Goal: Check status: Check status

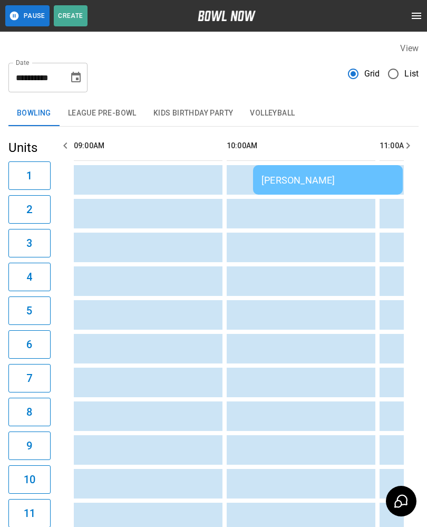
scroll to position [0, 52]
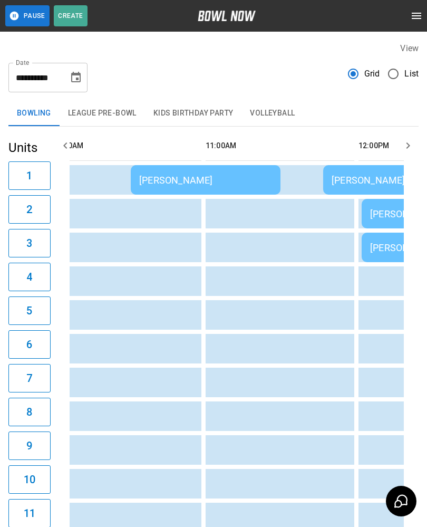
click at [151, 182] on div "[PERSON_NAME]" at bounding box center [205, 180] width 133 height 11
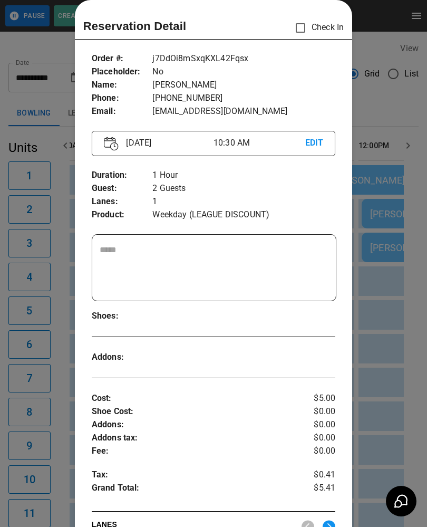
click at [39, 181] on div at bounding box center [213, 263] width 427 height 527
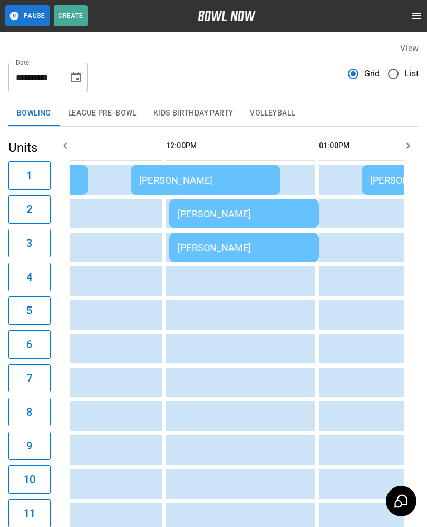
click at [174, 176] on div "[PERSON_NAME]" at bounding box center [205, 180] width 133 height 11
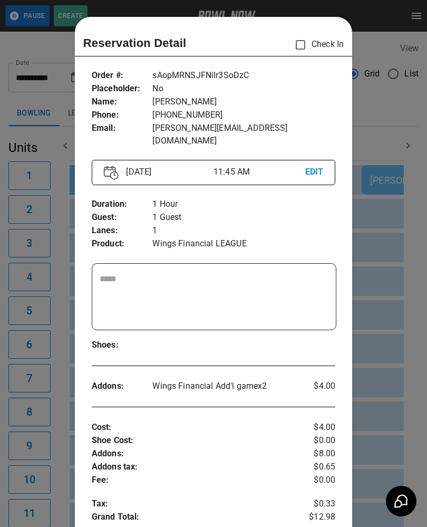
scroll to position [17, 0]
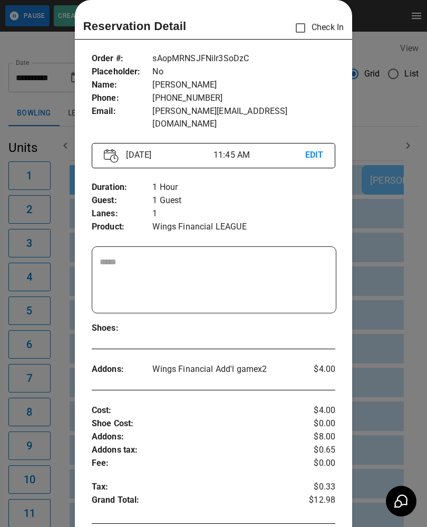
click at [52, 433] on div at bounding box center [213, 263] width 427 height 527
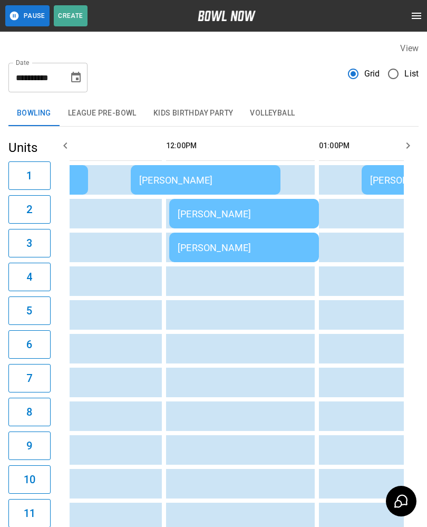
click at [215, 211] on div "[PERSON_NAME]" at bounding box center [244, 213] width 133 height 11
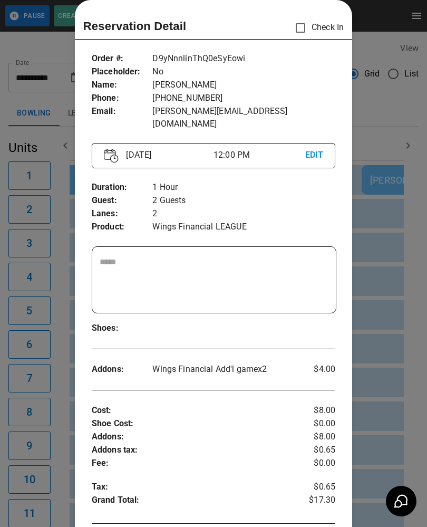
click at [24, 393] on div at bounding box center [213, 263] width 427 height 527
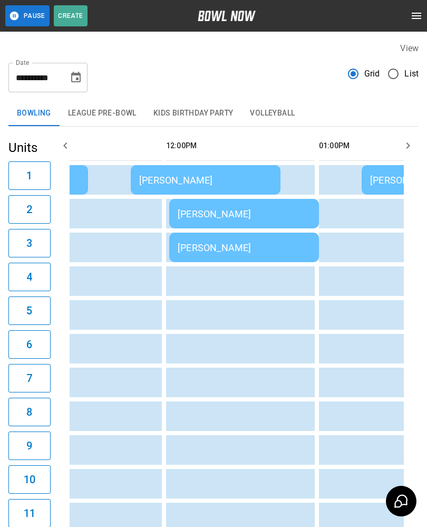
click at [204, 248] on div "[PERSON_NAME]" at bounding box center [244, 247] width 133 height 11
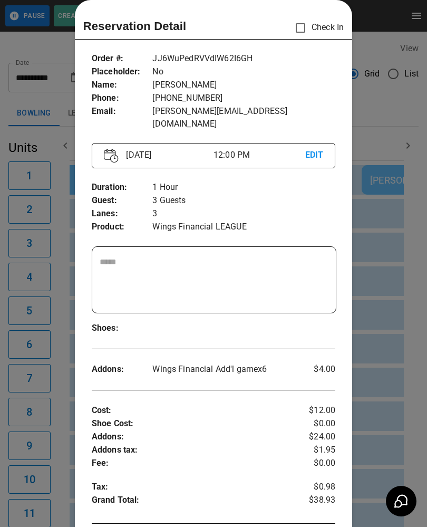
click at [34, 386] on div at bounding box center [213, 263] width 427 height 527
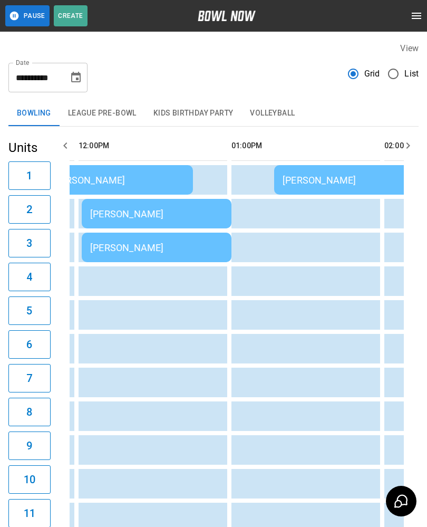
scroll to position [0, 471]
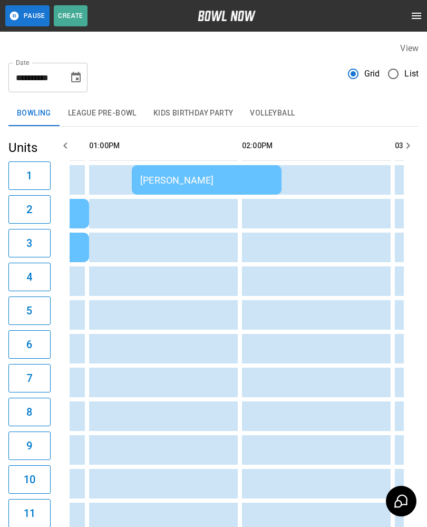
click at [155, 185] on div "[PERSON_NAME]" at bounding box center [206, 180] width 133 height 11
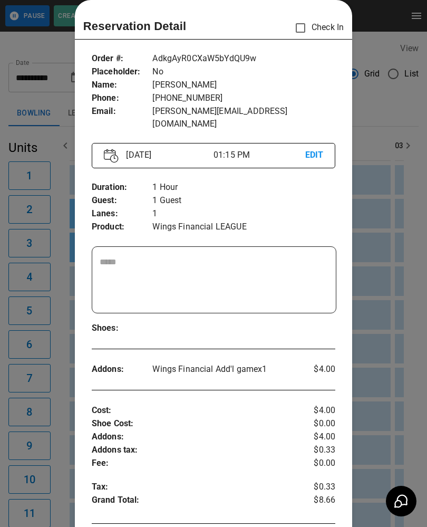
click at [376, 110] on div at bounding box center [213, 263] width 427 height 527
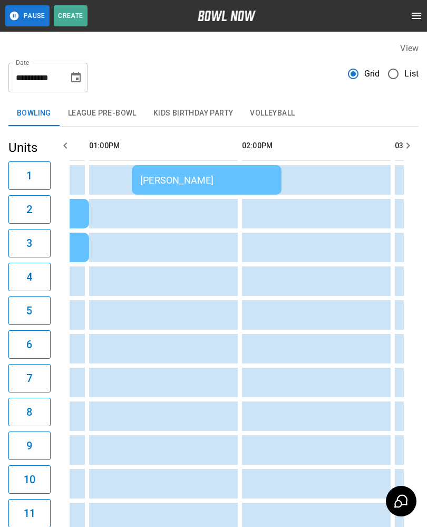
click at [90, 121] on button "League Pre-Bowl" at bounding box center [102, 113] width 85 height 25
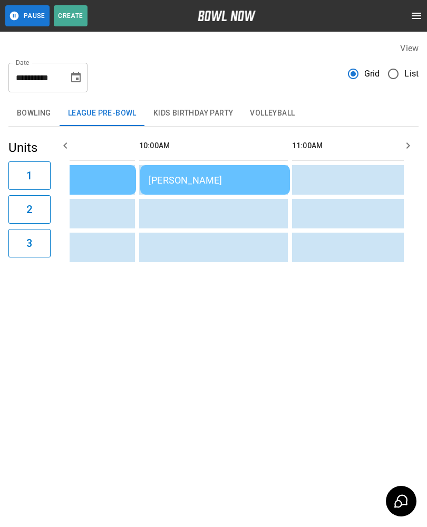
scroll to position [0, 112]
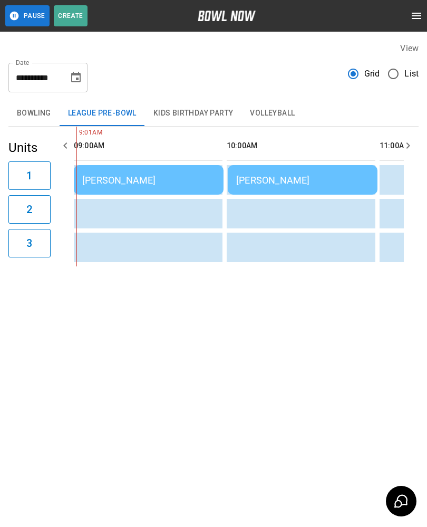
click at [28, 115] on button "Bowling" at bounding box center [33, 113] width 51 height 25
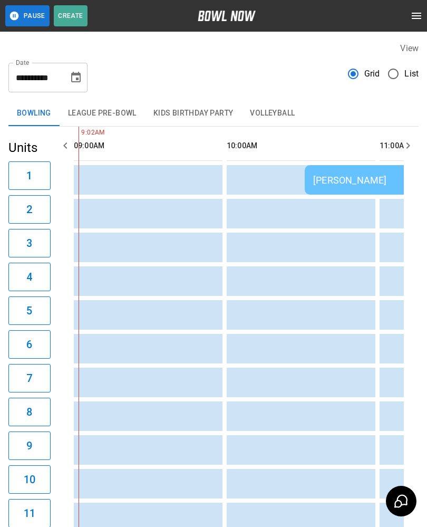
click at [90, 114] on button "League Pre-Bowl" at bounding box center [102, 113] width 85 height 25
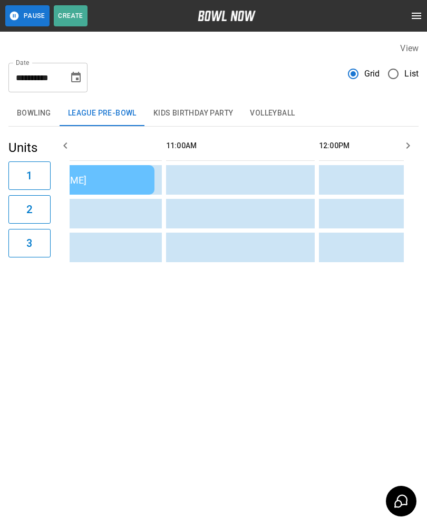
scroll to position [0, 272]
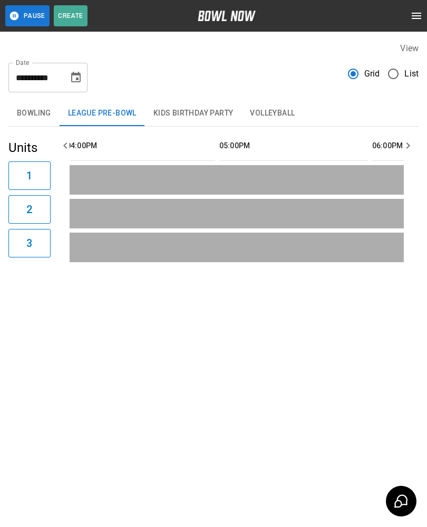
click at [35, 113] on button "Bowling" at bounding box center [33, 113] width 51 height 25
